Goal: Unclear: Unclear

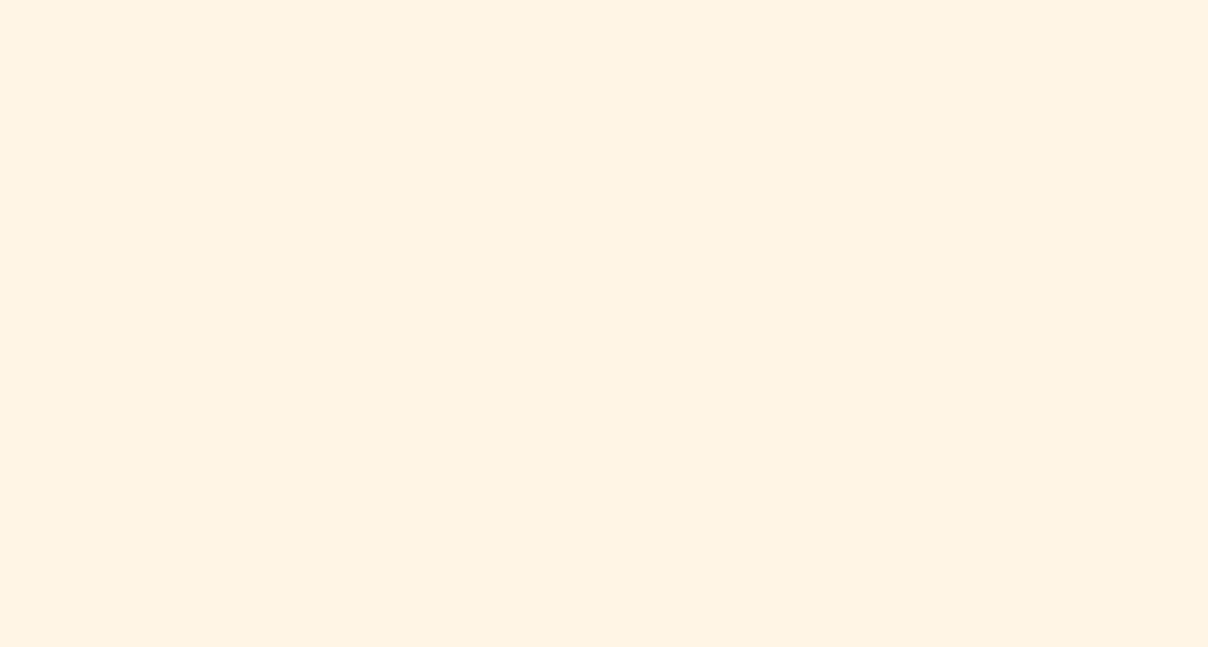
scroll to position [935, 0]
